Goal: Task Accomplishment & Management: Manage account settings

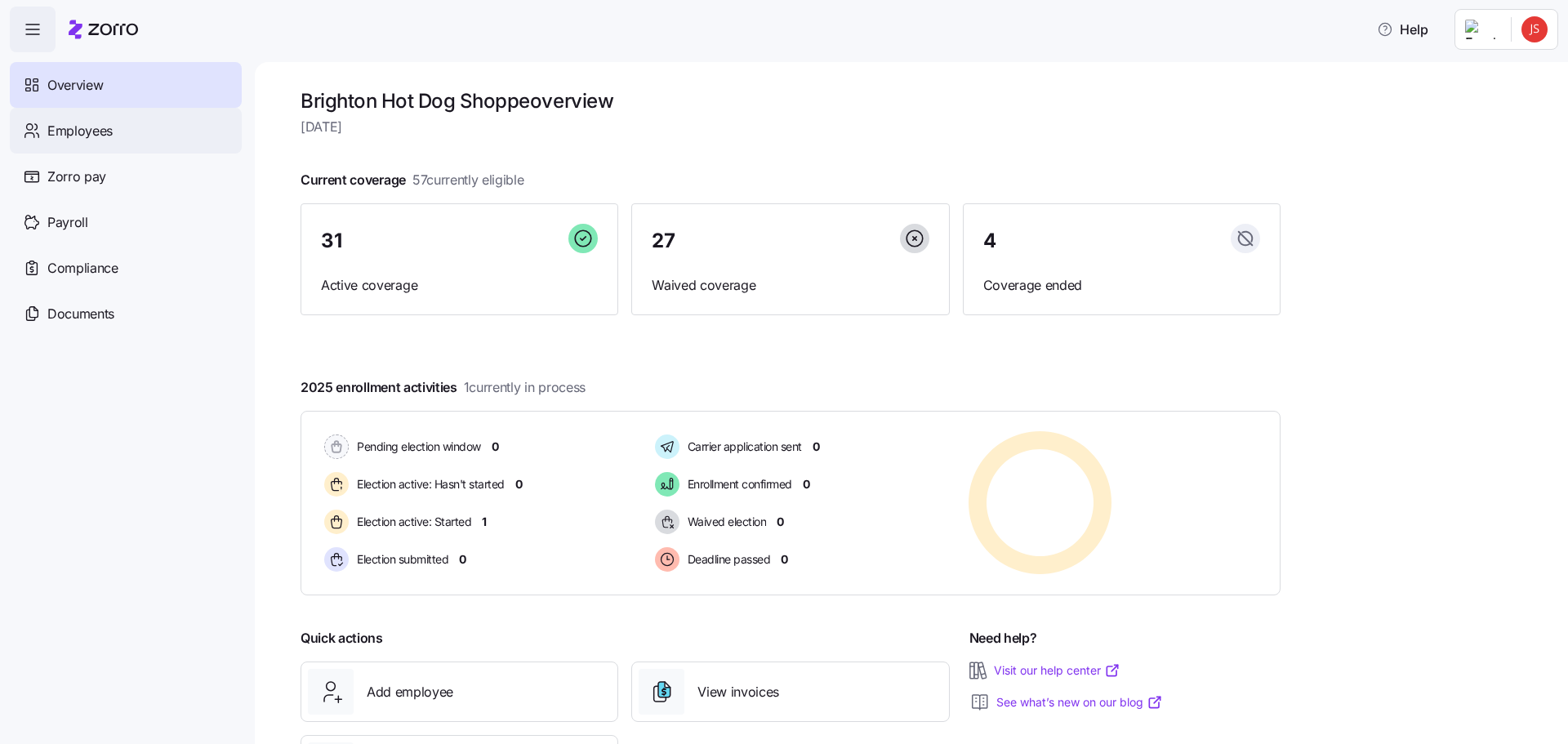
click at [96, 131] on span "Employees" at bounding box center [80, 131] width 65 height 20
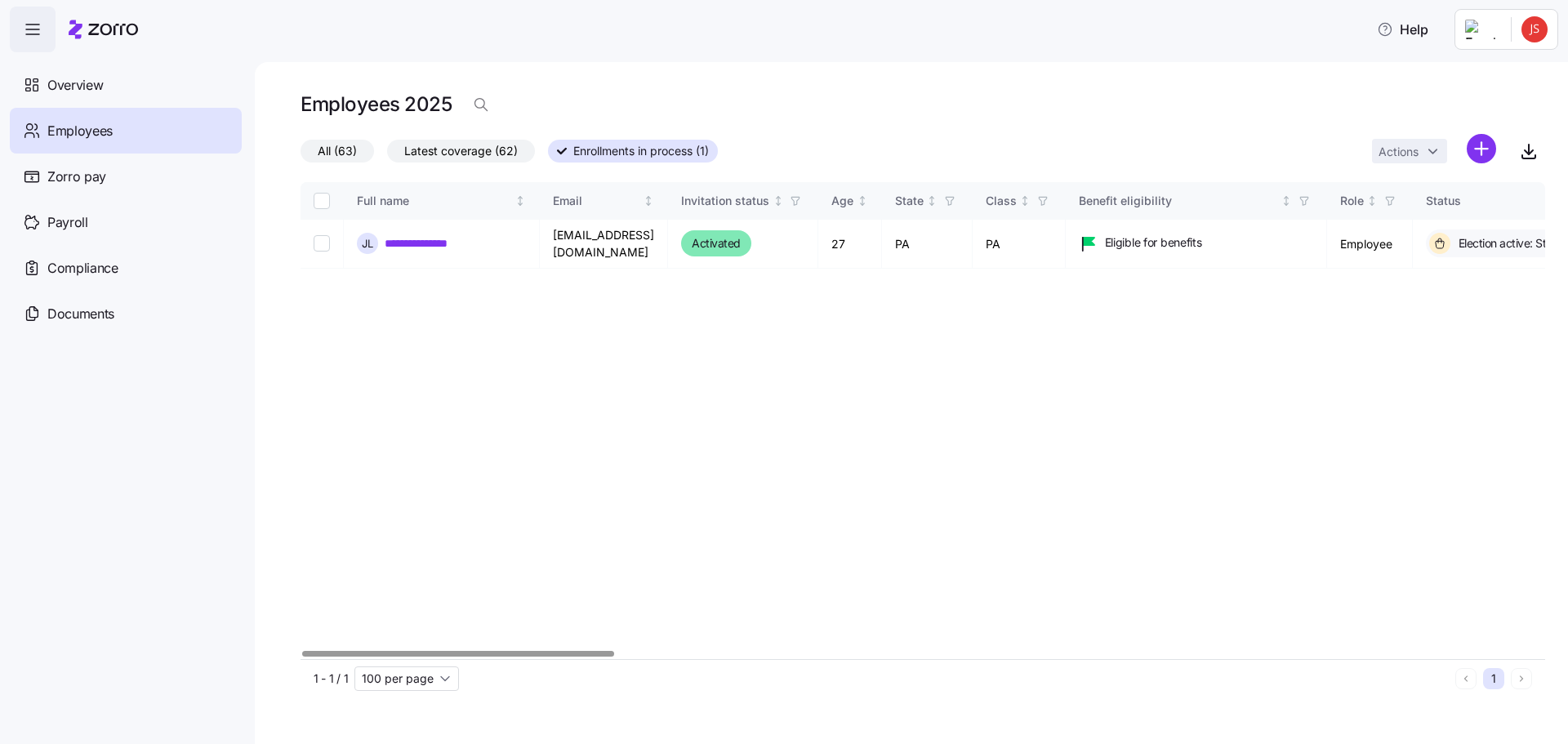
click at [302, 655] on div at bounding box center [457, 653] width 311 height 6
click at [448, 237] on link "**********" at bounding box center [429, 243] width 89 height 17
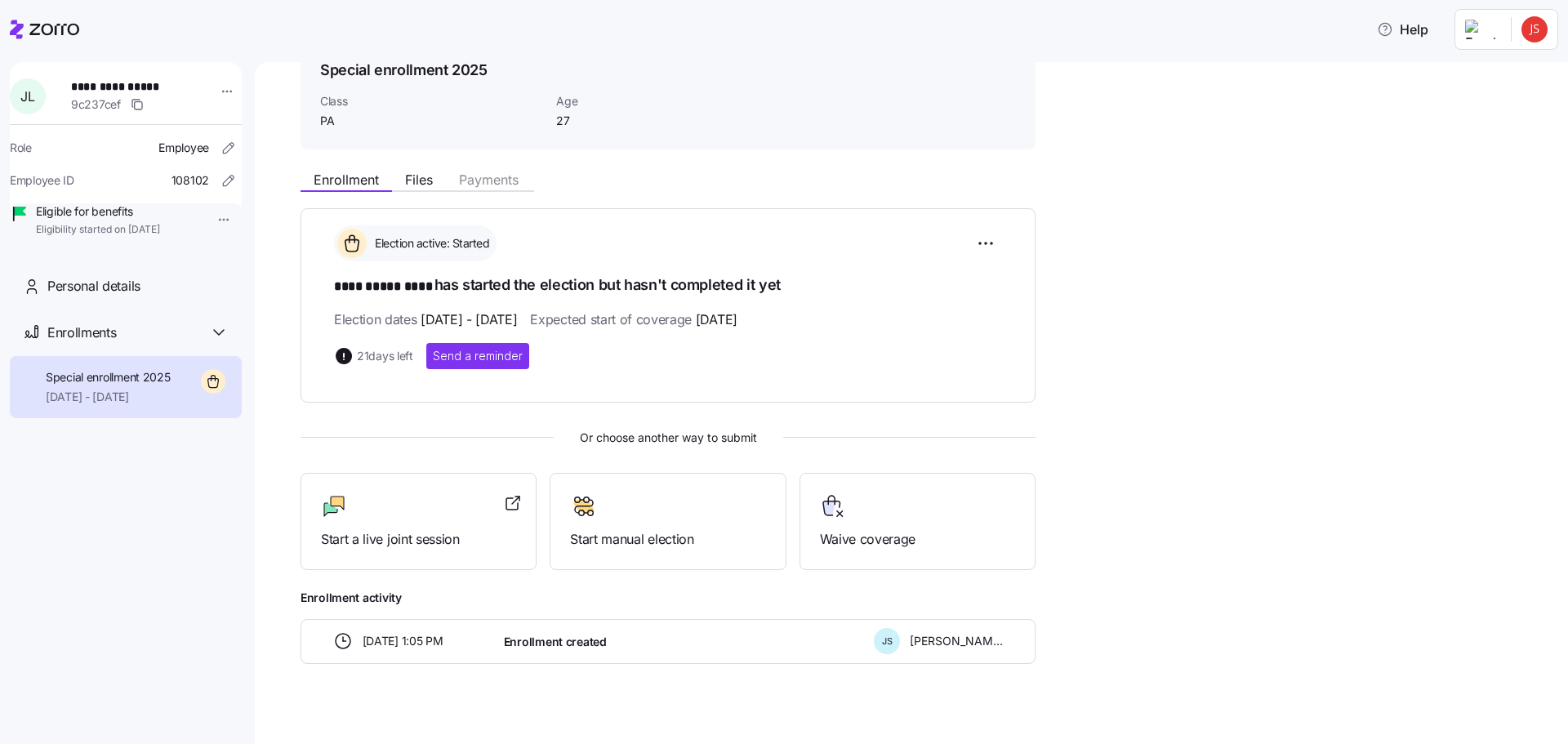
scroll to position [98, 0]
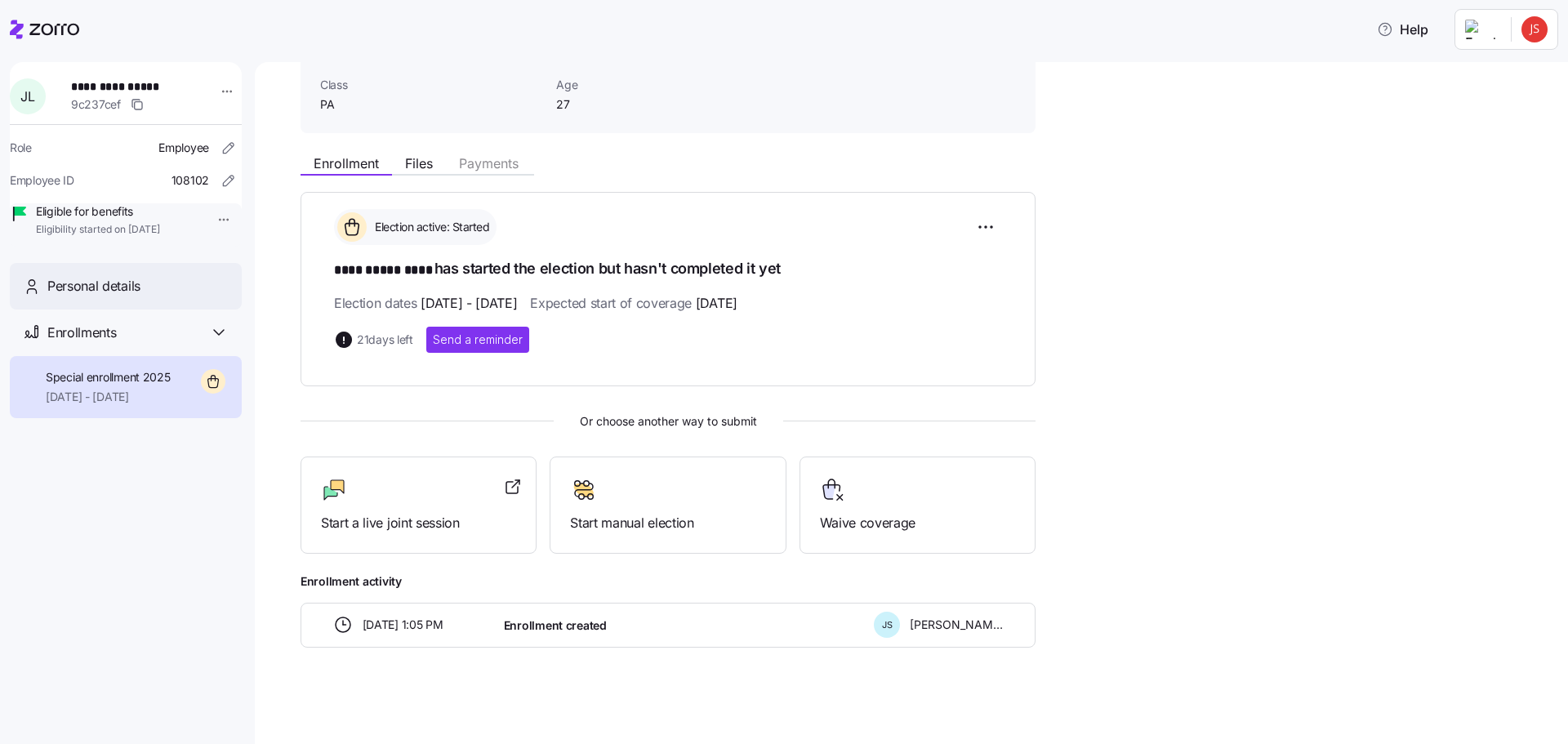
click at [118, 296] on span "Personal details" at bounding box center [94, 286] width 93 height 20
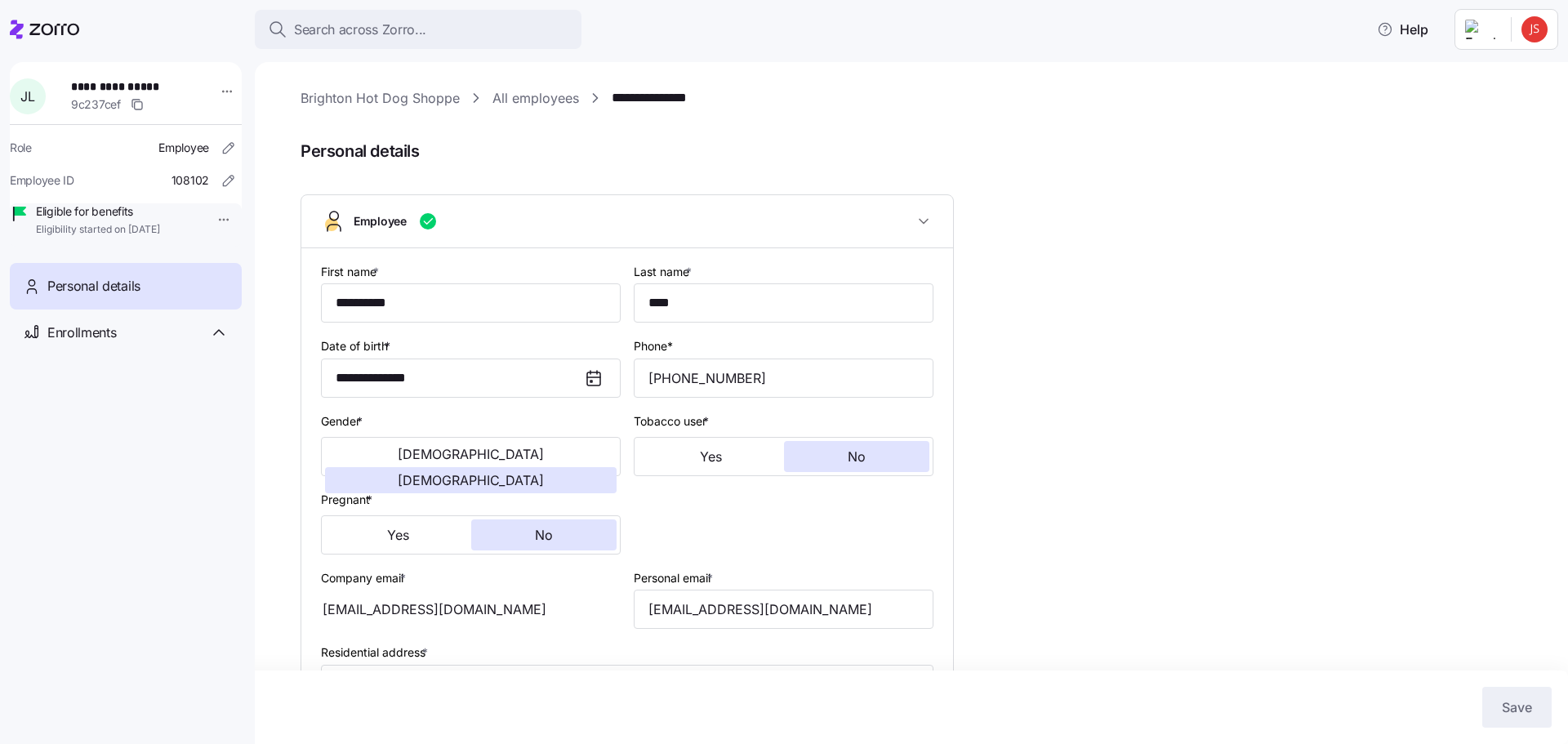
type input "PA"
